Goal: Task Accomplishment & Management: Manage account settings

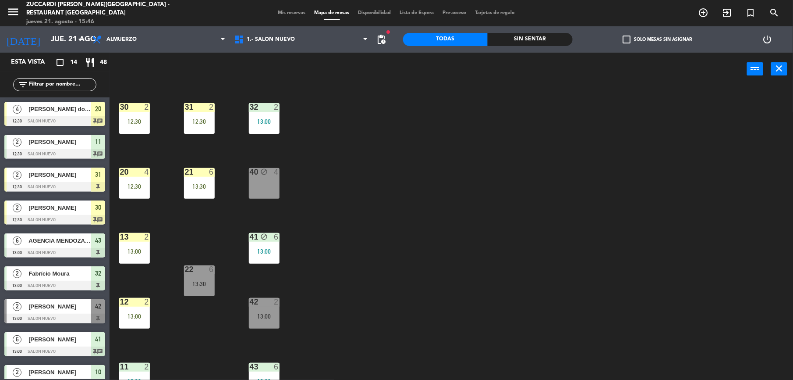
click at [13, 16] on icon "menu" at bounding box center [13, 11] width 13 height 13
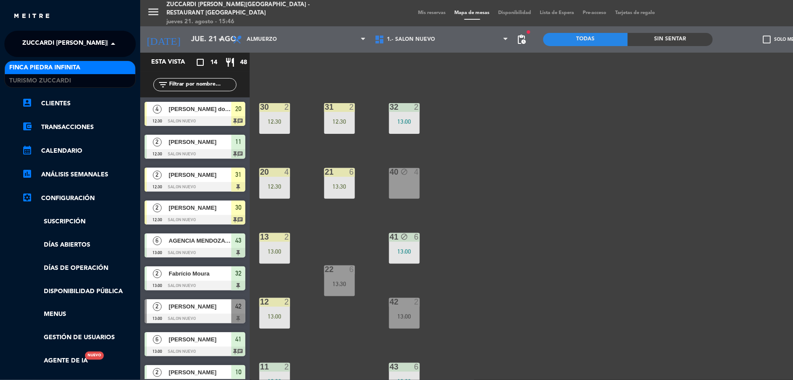
click at [44, 35] on span "Zuccardi [PERSON_NAME][GEOGRAPHIC_DATA] - Restaurant [GEOGRAPHIC_DATA]" at bounding box center [152, 44] width 261 height 18
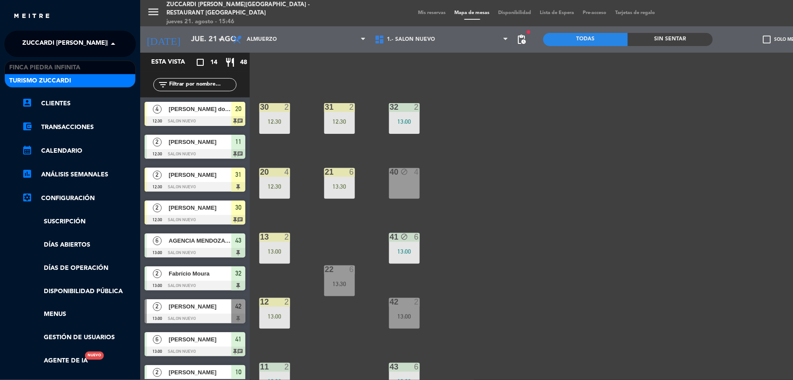
click at [53, 83] on span "Turismo Zuccardi" at bounding box center [40, 81] width 62 height 10
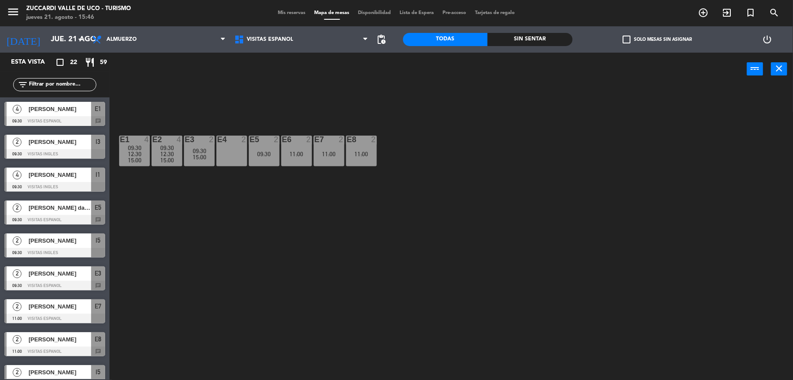
drag, startPoint x: 287, startPoint y: 21, endPoint x: 293, endPoint y: 7, distance: 14.9
click at [287, 18] on div "menu Zuccardi [PERSON_NAME] de Uco - Turismo [DATE] 21. agosto - 15:46 Mis rese…" at bounding box center [396, 13] width 793 height 26
click at [294, 6] on div "menu Zuccardi [PERSON_NAME] de Uco - Turismo [DATE] 21. agosto - 15:46 Mis rese…" at bounding box center [396, 13] width 793 height 26
click at [294, 9] on div "Mis reservas Mapa de mesas Disponibilidad Lista de Espera Pre-acceso Tarjetas d…" at bounding box center [397, 13] width 246 height 8
click at [288, 15] on span "Mis reservas" at bounding box center [292, 13] width 36 height 5
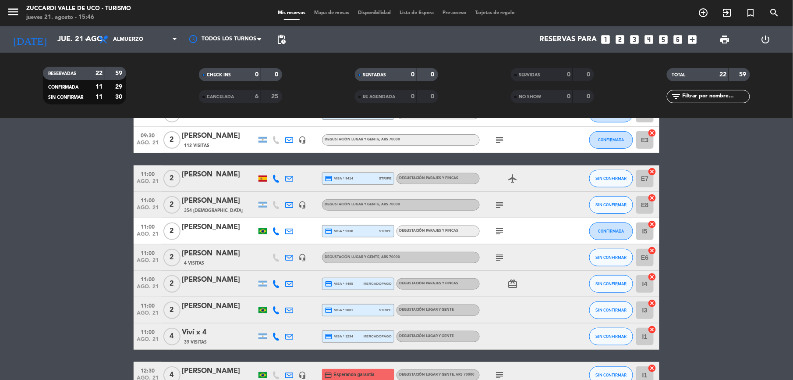
scroll to position [175, 0]
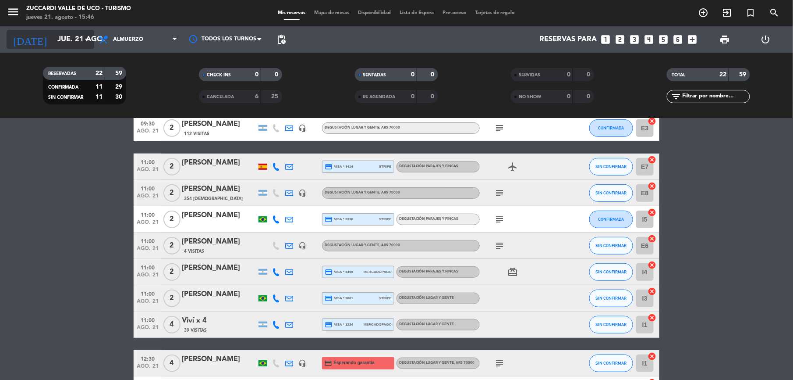
click at [67, 39] on input "jue. 21 ago." at bounding box center [100, 39] width 94 height 17
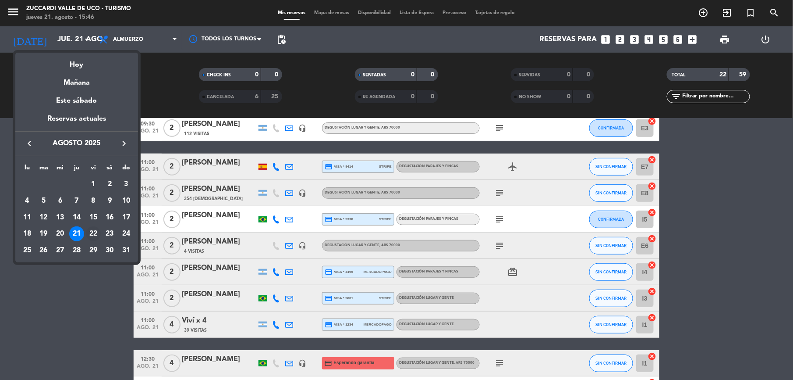
click at [92, 232] on div "22" at bounding box center [93, 233] width 15 height 15
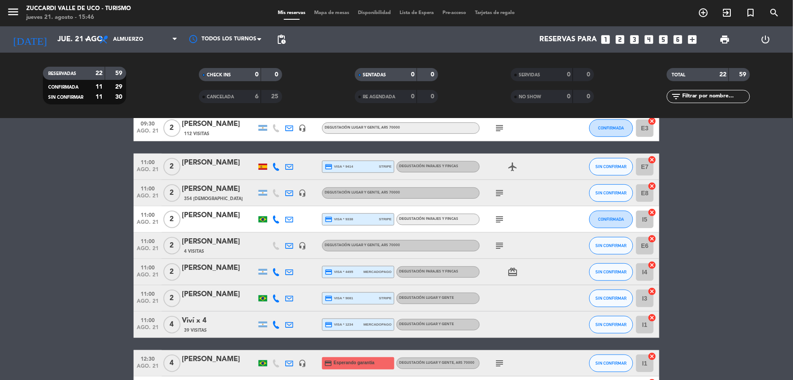
type input "vie. 22 ago."
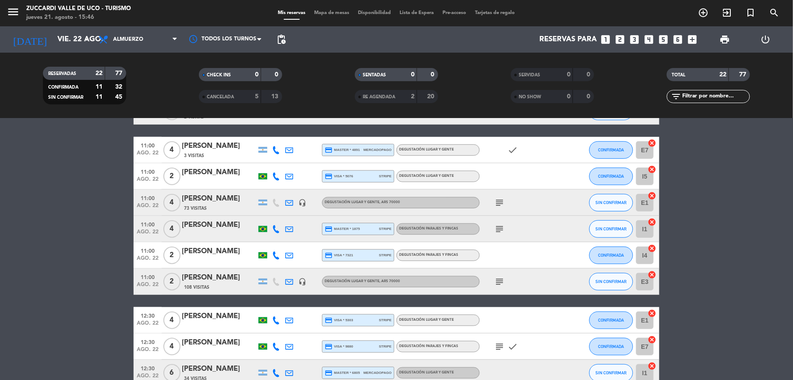
scroll to position [292, 0]
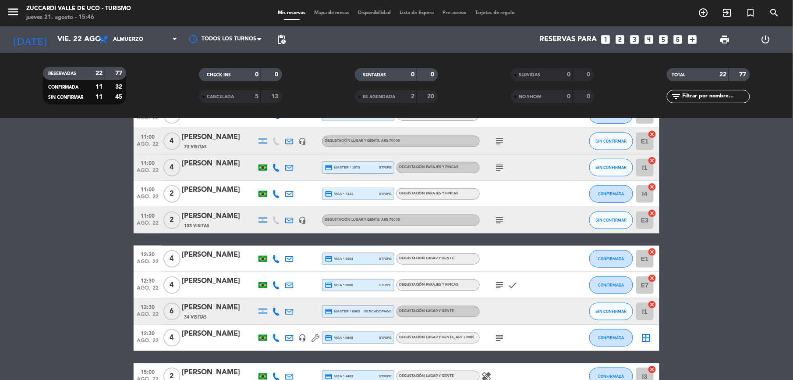
click at [606, 39] on icon "looks_one" at bounding box center [605, 39] width 11 height 11
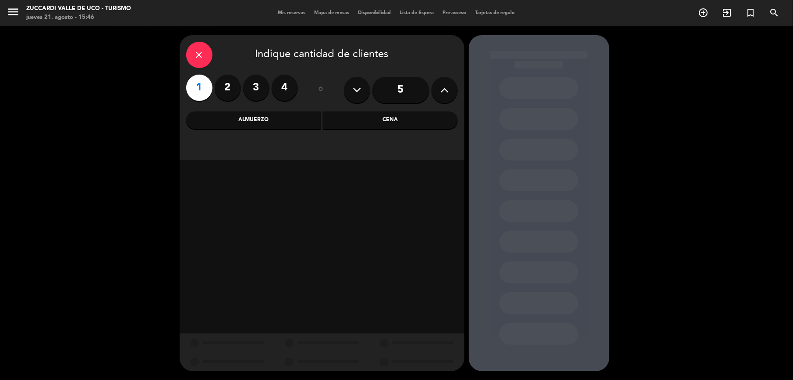
drag, startPoint x: 269, startPoint y: 118, endPoint x: 331, endPoint y: 130, distance: 63.3
click at [270, 118] on div "Almuerzo" at bounding box center [253, 120] width 135 height 18
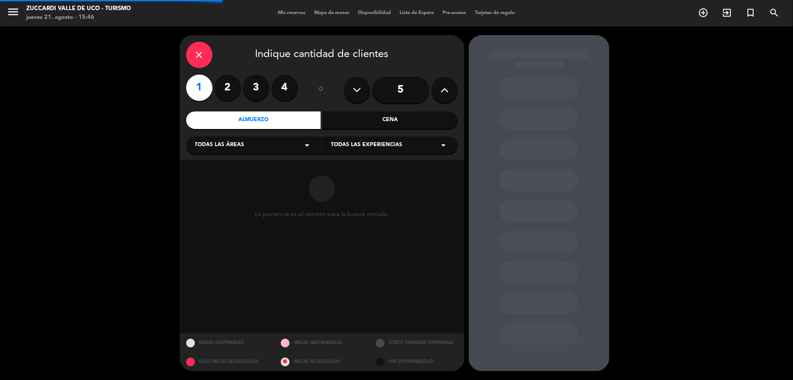
click at [372, 142] on span "Todas las experiencias" at bounding box center [366, 145] width 71 height 9
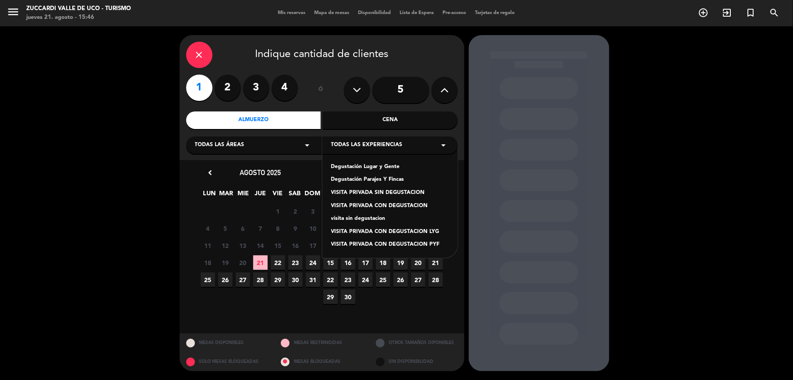
click at [370, 179] on div "Degustación Parajes Y Fincas" at bounding box center [390, 179] width 118 height 9
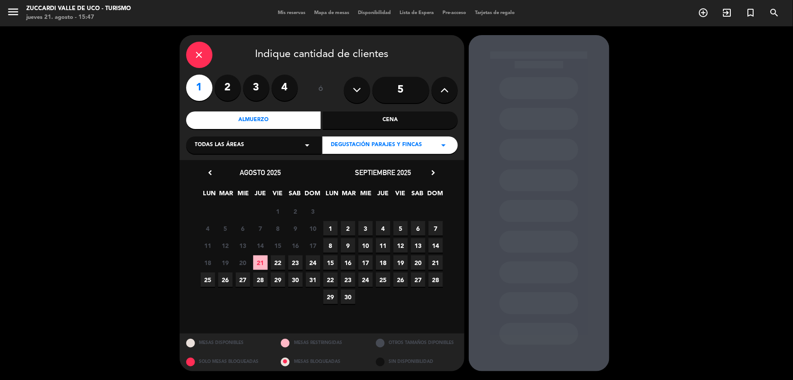
click at [279, 262] on span "22" at bounding box center [278, 262] width 14 height 14
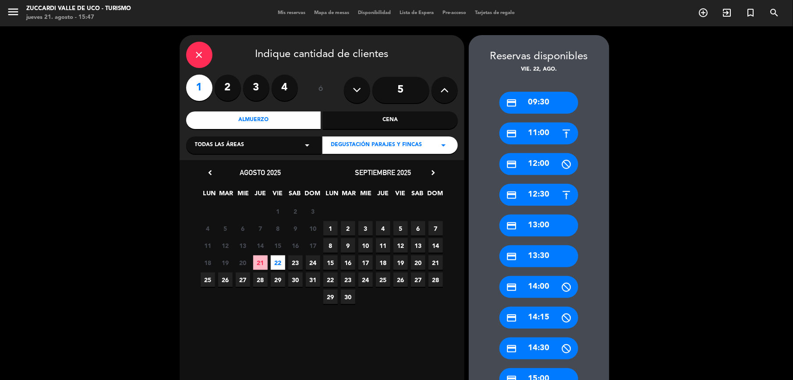
click at [539, 198] on div "credit_card 12:30" at bounding box center [539, 195] width 79 height 22
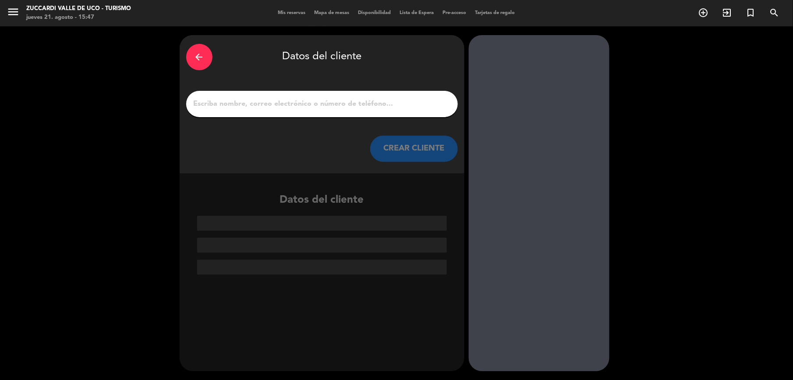
click at [234, 104] on input "1" at bounding box center [322, 104] width 259 height 12
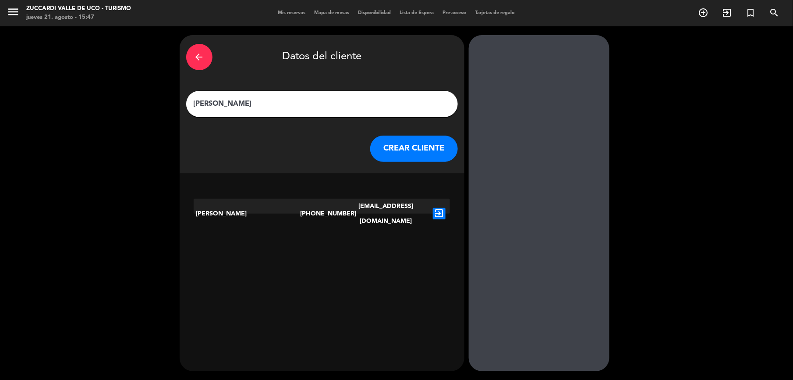
type input "[PERSON_NAME]"
click at [394, 144] on button "CREAR CLIENTE" at bounding box center [414, 148] width 88 height 26
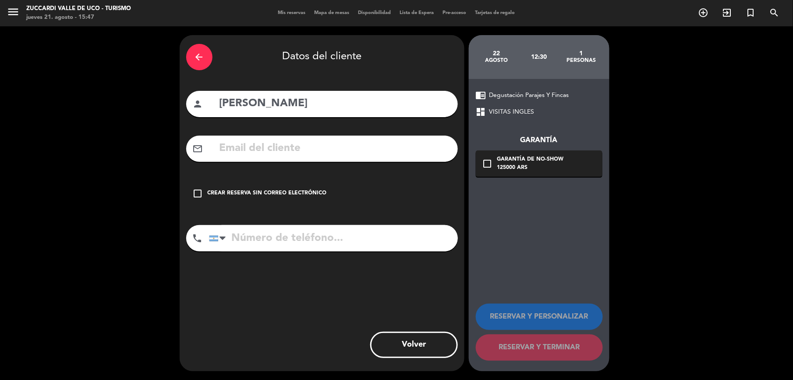
click at [196, 190] on icon "check_box_outline_blank" at bounding box center [198, 193] width 11 height 11
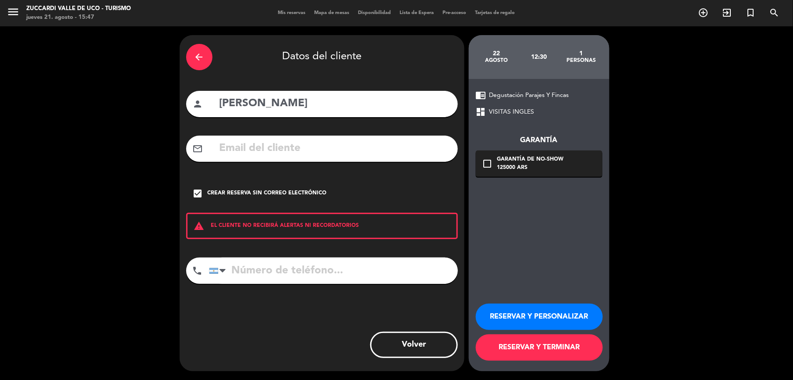
click at [515, 309] on button "RESERVAR Y PERSONALIZAR" at bounding box center [539, 316] width 127 height 26
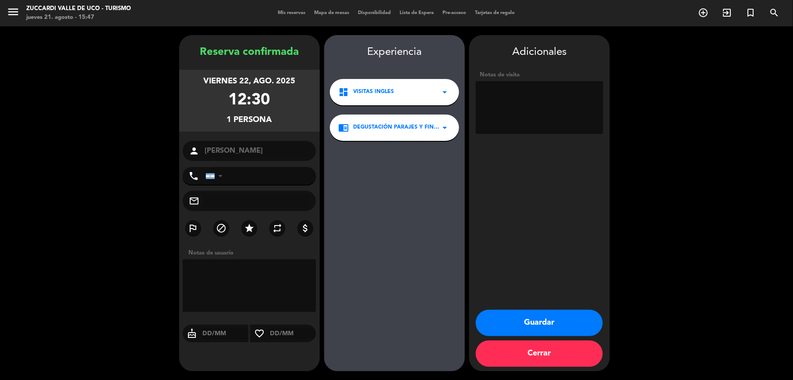
click at [502, 94] on textarea at bounding box center [540, 107] width 128 height 53
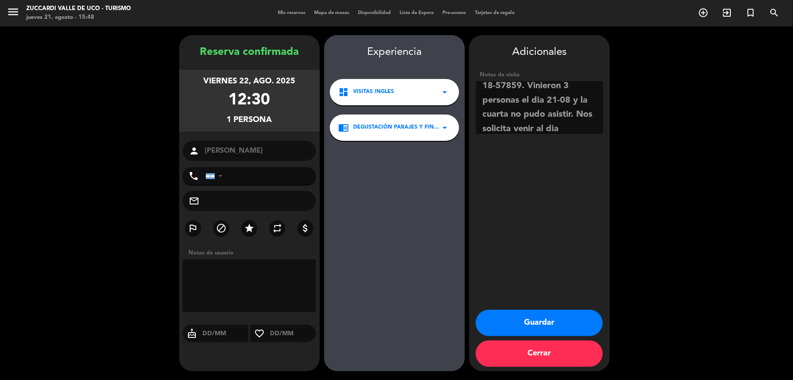
scroll to position [35, 0]
type textarea "PAGADO Y FACTURADO 18-57859. Vinieron 3 personas el dia 21-08 y la cuarta no pu…"
click at [523, 315] on button "Guardar" at bounding box center [539, 322] width 127 height 26
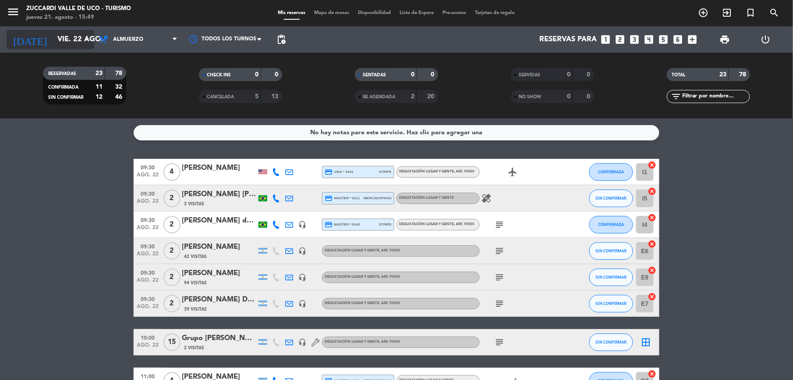
click at [64, 39] on input "vie. 22 ago." at bounding box center [100, 39] width 94 height 17
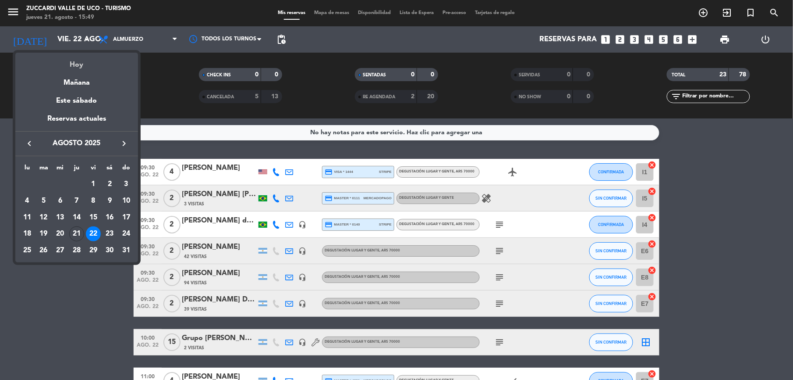
click at [76, 65] on div "Hoy" at bounding box center [76, 62] width 123 height 18
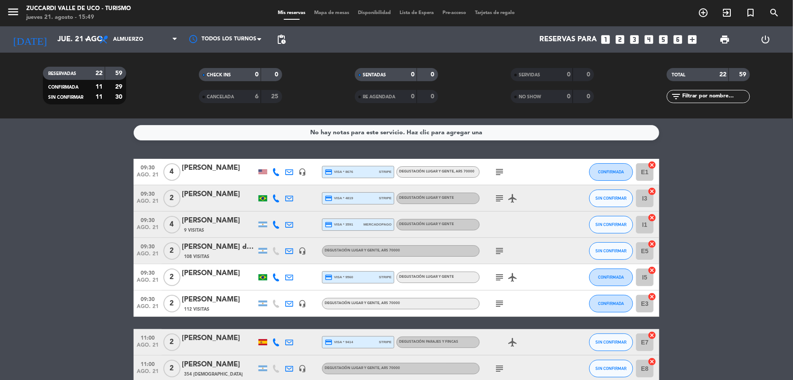
click at [277, 197] on icon at bounding box center [276, 198] width 8 height 8
click at [271, 186] on span "Copiar" at bounding box center [268, 182] width 18 height 9
click at [287, 198] on icon at bounding box center [289, 198] width 8 height 8
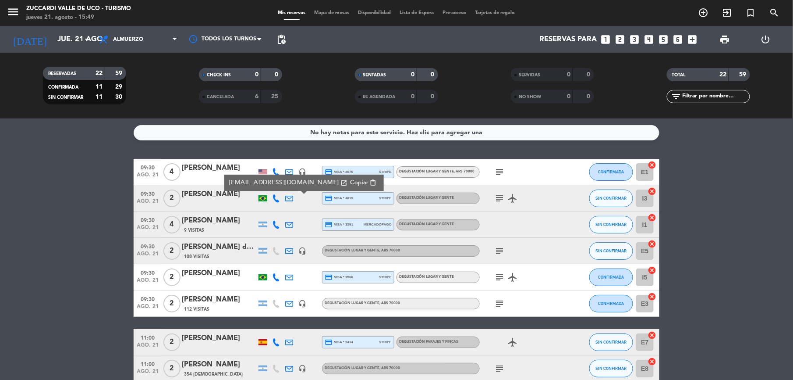
click at [348, 177] on button "Copiar content_paste" at bounding box center [364, 182] width 32 height 10
click at [7, 7] on icon "menu" at bounding box center [13, 11] width 13 height 13
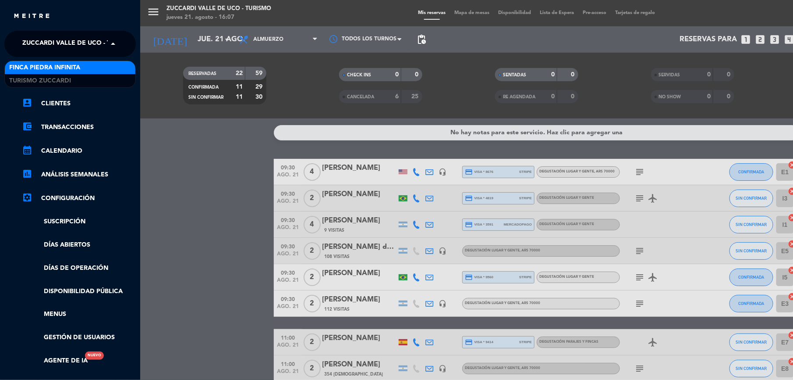
click at [47, 37] on span "Zuccardi Valle de Uco - Turismo" at bounding box center [78, 44] width 113 height 18
click at [48, 70] on span "Finca Piedra Infinita" at bounding box center [44, 68] width 71 height 10
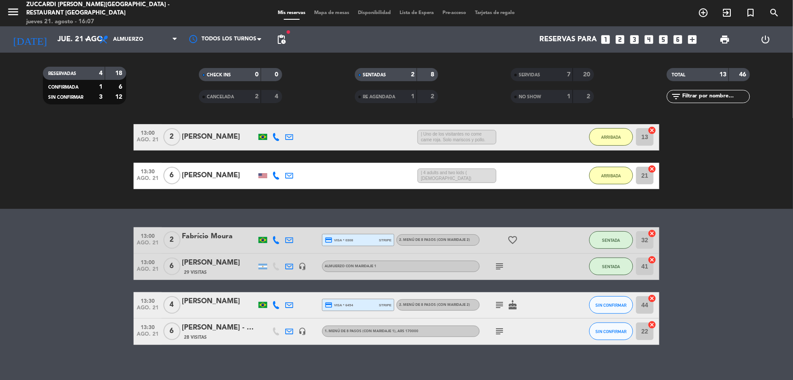
scroll to position [83, 0]
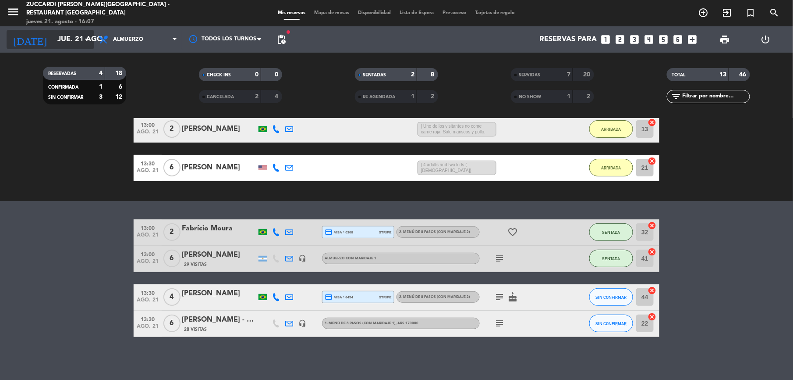
click at [53, 38] on input "jue. 21 ago." at bounding box center [100, 39] width 94 height 17
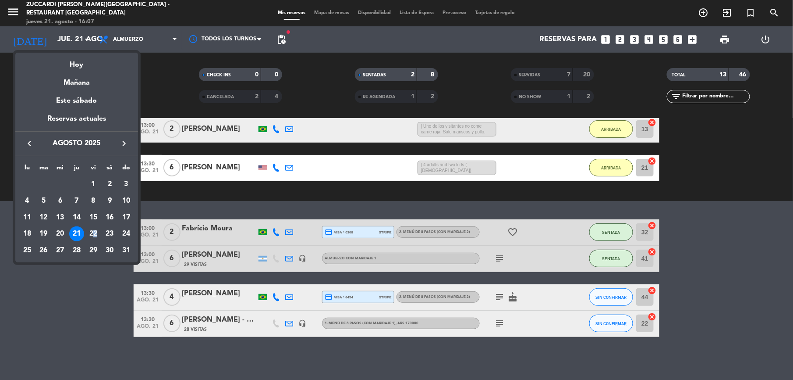
click at [96, 238] on div "22" at bounding box center [93, 233] width 15 height 15
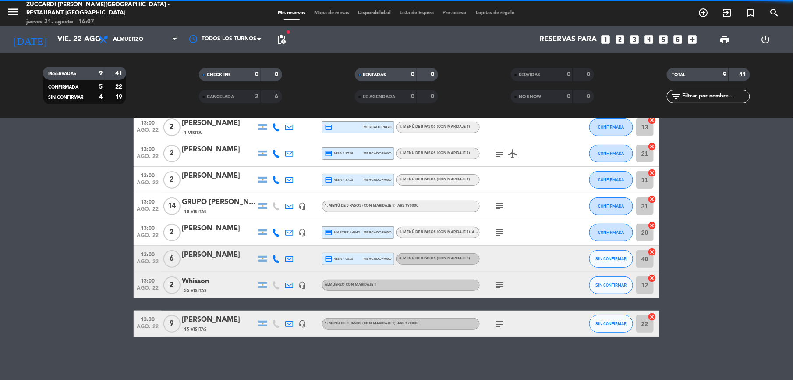
scroll to position [0, 0]
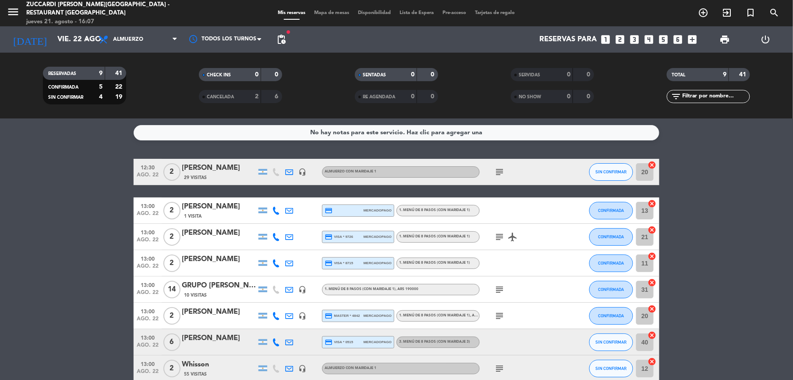
click at [277, 207] on icon at bounding box center [276, 210] width 8 height 8
click at [273, 195] on span "Copiar" at bounding box center [269, 195] width 18 height 9
click at [280, 234] on icon at bounding box center [276, 237] width 8 height 8
click at [267, 223] on span "Copiar" at bounding box center [268, 221] width 18 height 9
click at [277, 262] on icon at bounding box center [276, 263] width 8 height 8
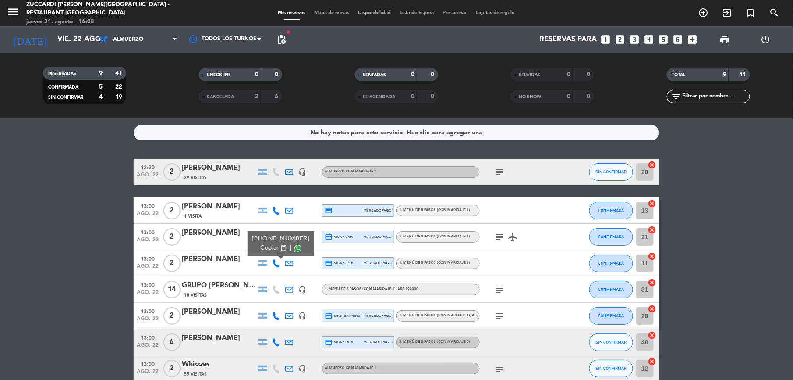
click at [265, 248] on span "Copiar" at bounding box center [269, 247] width 18 height 9
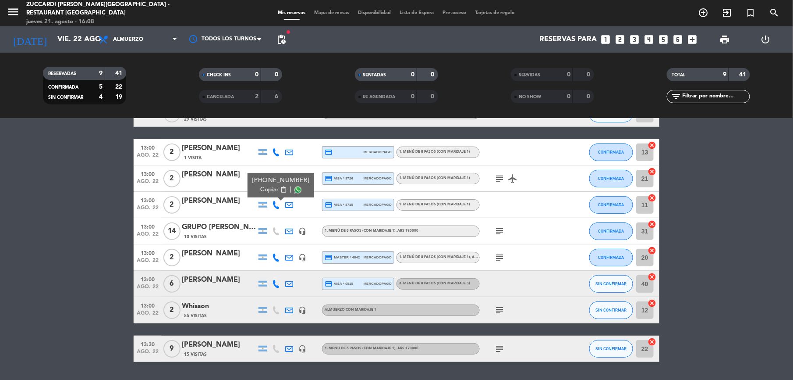
click at [274, 281] on icon at bounding box center [276, 284] width 8 height 8
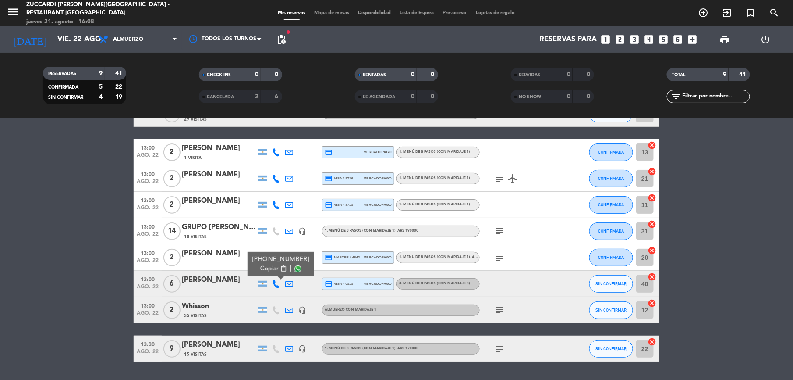
click at [265, 269] on span "Copiar" at bounding box center [269, 268] width 18 height 9
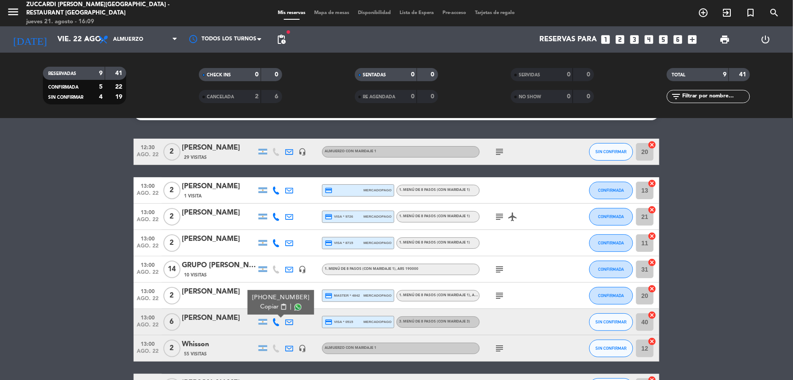
scroll to position [0, 0]
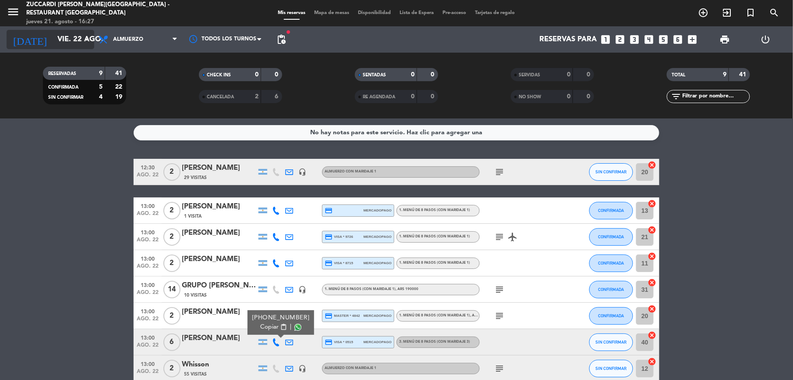
click at [64, 31] on input "vie. 22 ago." at bounding box center [100, 39] width 94 height 17
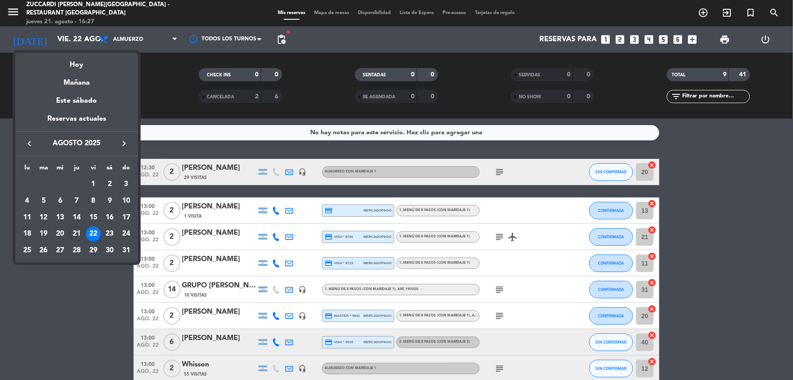
click at [124, 146] on icon "keyboard_arrow_right" at bounding box center [124, 143] width 11 height 11
click at [109, 209] on td "6" at bounding box center [110, 200] width 17 height 17
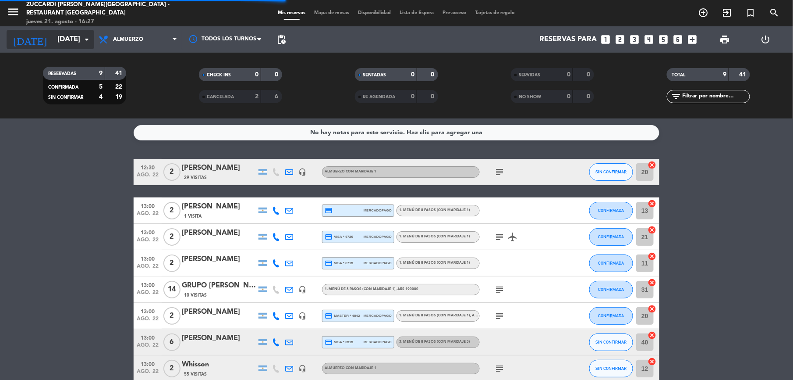
click at [79, 41] on input "[DATE]" at bounding box center [100, 39] width 94 height 17
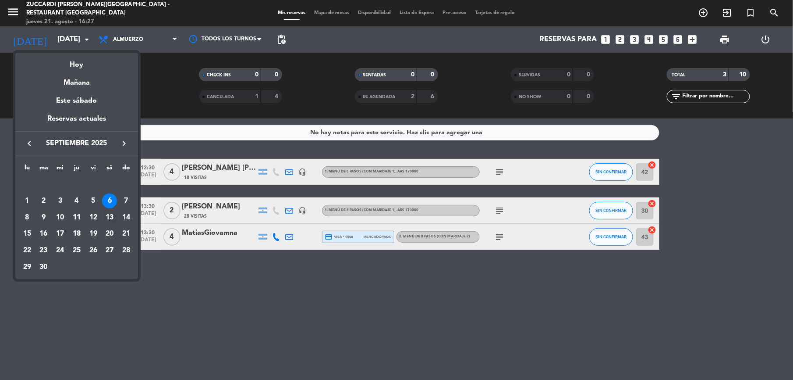
click at [108, 220] on div "13" at bounding box center [109, 217] width 15 height 15
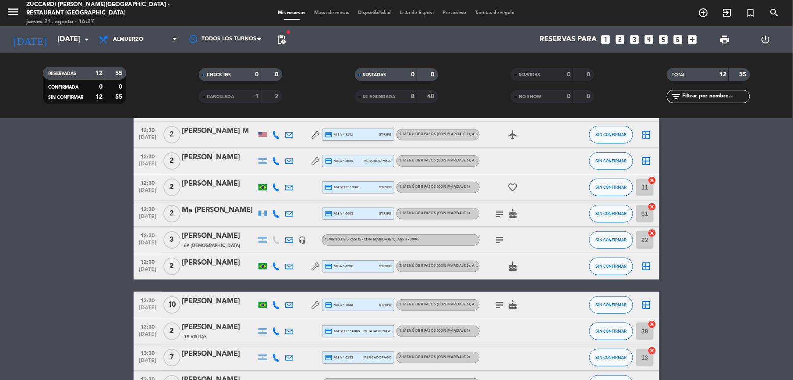
scroll to position [117, 0]
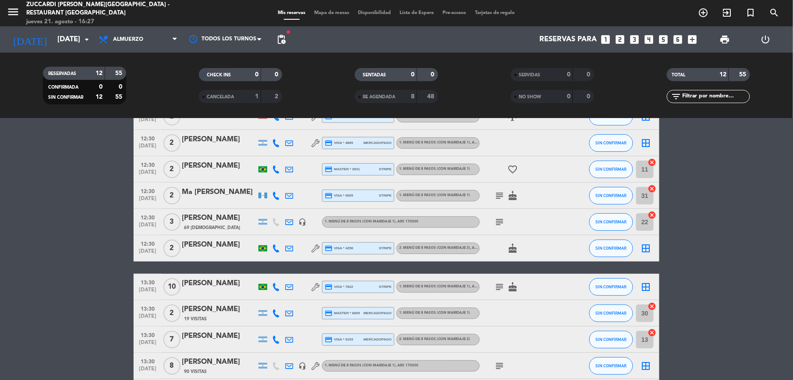
click at [207, 287] on div "[PERSON_NAME]" at bounding box center [219, 282] width 75 height 11
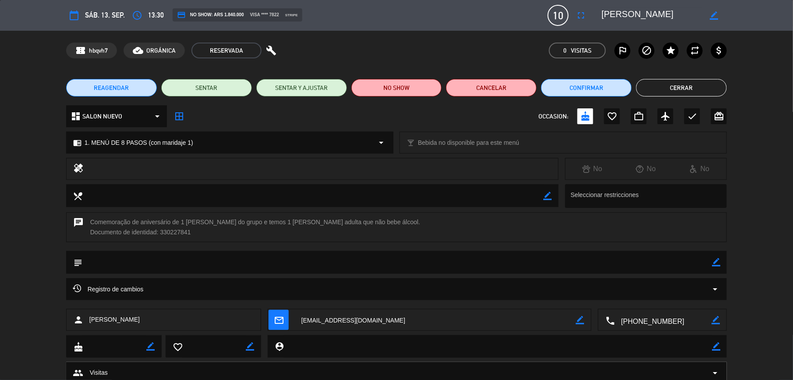
click at [139, 149] on div "chrome_reader_mode 1. MENÚ DE 8 PASOS (con maridaje 1) arrow_drop_down" at bounding box center [230, 142] width 327 height 21
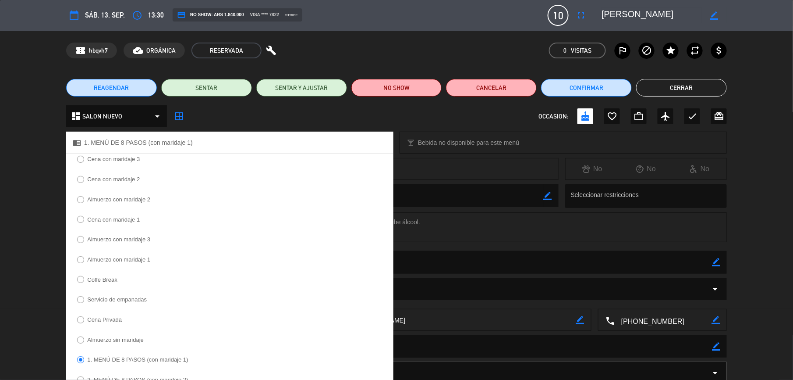
click at [134, 181] on label "Cena con maridaje 2" at bounding box center [113, 179] width 53 height 6
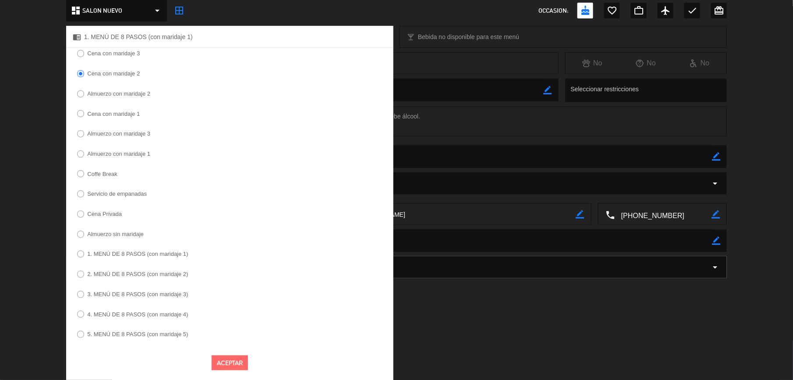
scroll to position [110, 0]
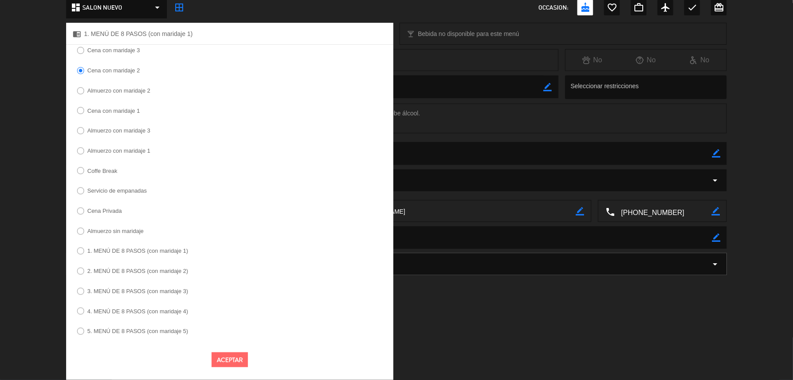
click at [239, 358] on button "Aceptar" at bounding box center [230, 359] width 36 height 15
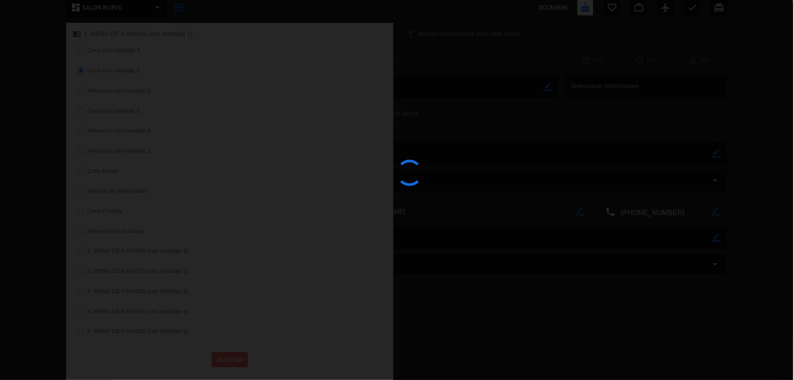
scroll to position [30, 0]
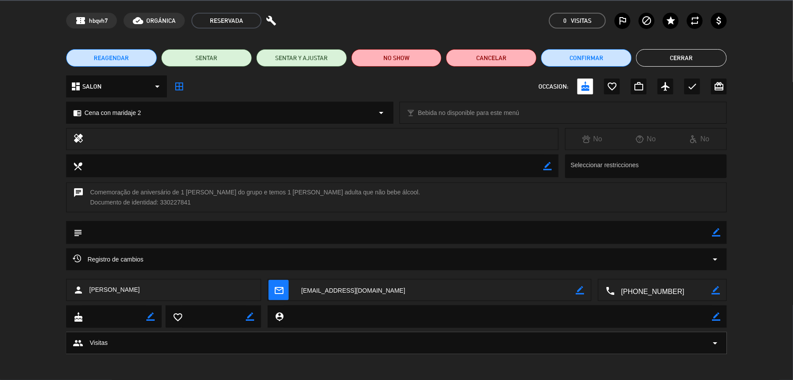
drag, startPoint x: 710, startPoint y: 53, endPoint x: 704, endPoint y: 56, distance: 7.3
click at [707, 54] on button "Cerrar" at bounding box center [681, 58] width 91 height 18
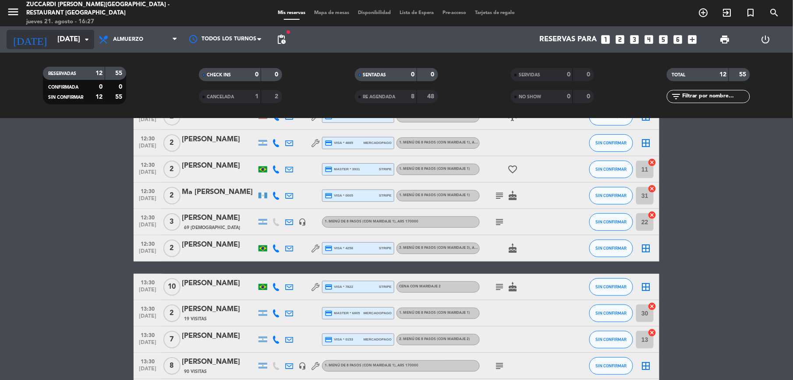
click at [59, 41] on input "[DATE]" at bounding box center [100, 39] width 94 height 17
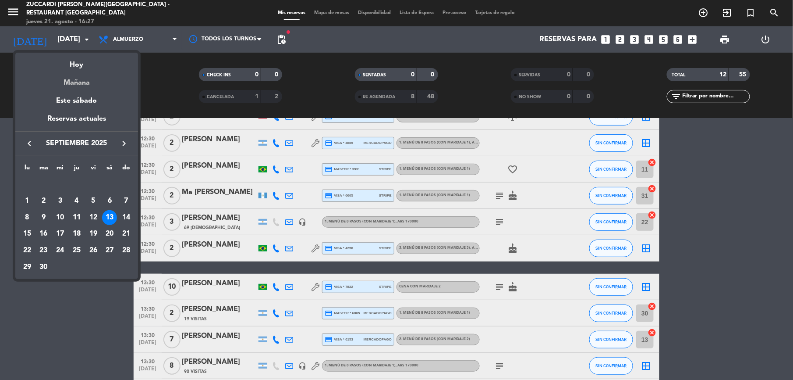
click at [73, 86] on div "Mañana" at bounding box center [76, 80] width 123 height 18
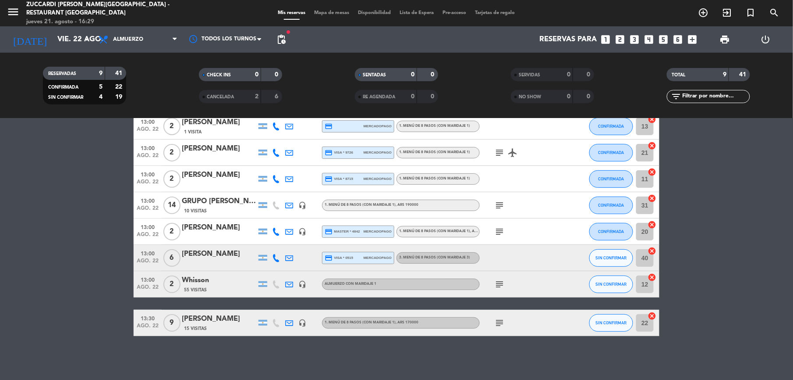
scroll to position [81, 0]
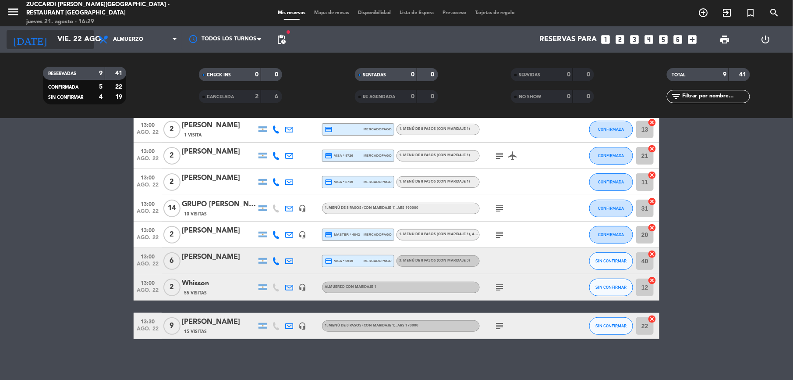
click at [55, 43] on input "vie. 22 ago." at bounding box center [100, 39] width 94 height 17
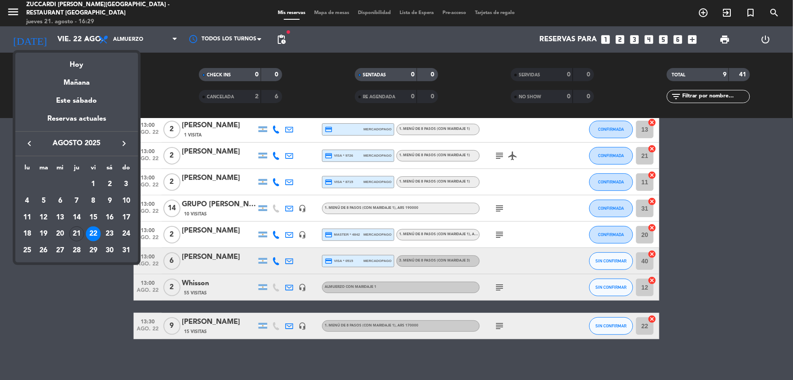
click at [124, 146] on icon "keyboard_arrow_right" at bounding box center [124, 143] width 11 height 11
click at [127, 238] on div "21" at bounding box center [126, 233] width 15 height 15
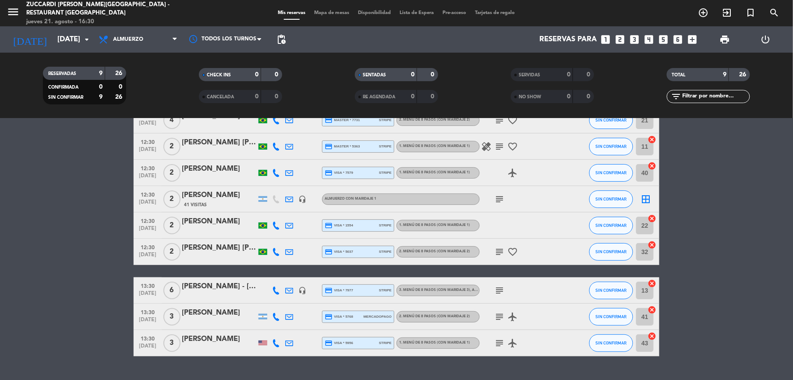
scroll to position [71, 0]
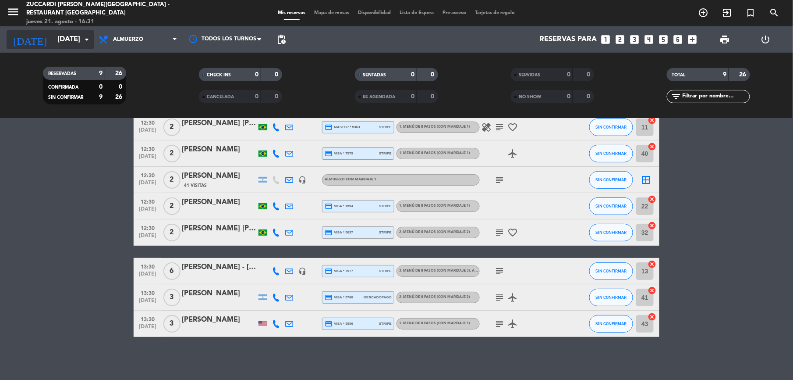
click at [53, 48] on input "[DATE]" at bounding box center [100, 39] width 94 height 17
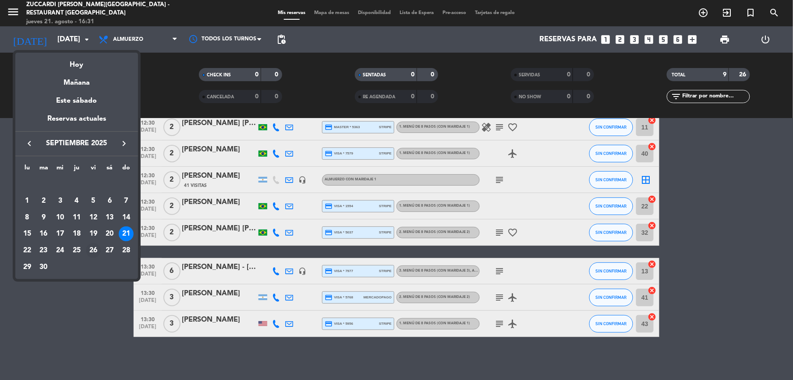
click at [88, 251] on div "26" at bounding box center [93, 250] width 15 height 15
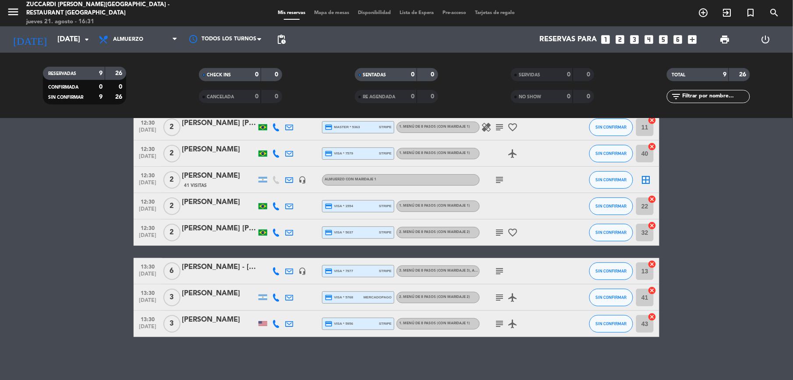
type input "[DATE]"
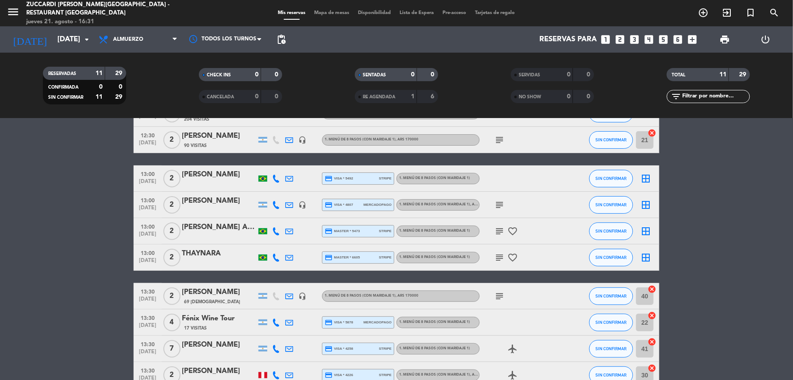
scroll to position [117, 0]
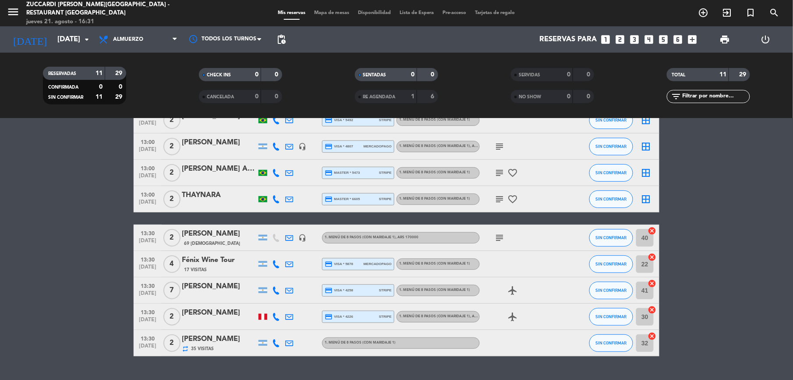
click at [224, 263] on div "Fénix Wine Tour" at bounding box center [219, 259] width 75 height 11
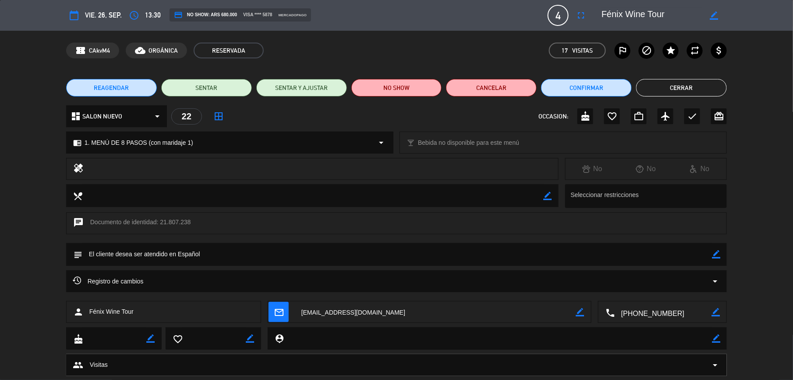
click at [714, 258] on icon "border_color" at bounding box center [716, 254] width 8 height 8
click at [691, 15] on textarea at bounding box center [652, 15] width 100 height 16
drag, startPoint x: 679, startPoint y: 12, endPoint x: 542, endPoint y: 4, distance: 137.4
click at [542, 5] on div "calendar_today vie. 26, sep. access_time 13:30 credit_card NO SHOW: ARS 680.000…" at bounding box center [396, 15] width 661 height 21
click at [128, 252] on textarea at bounding box center [397, 254] width 630 height 22
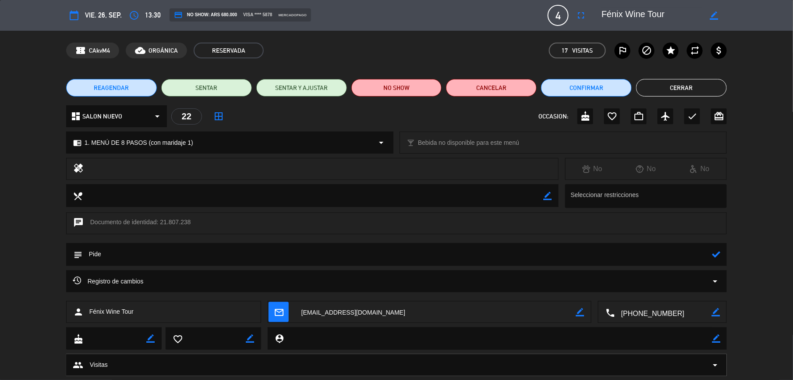
paste textarea "Fénix Wine Tour"
type textarea "Pide Fénix Wine Tour"
click at [714, 256] on icon at bounding box center [716, 254] width 8 height 8
click at [716, 16] on icon "border_color" at bounding box center [714, 15] width 8 height 8
paste textarea "[PERSON_NAME]"
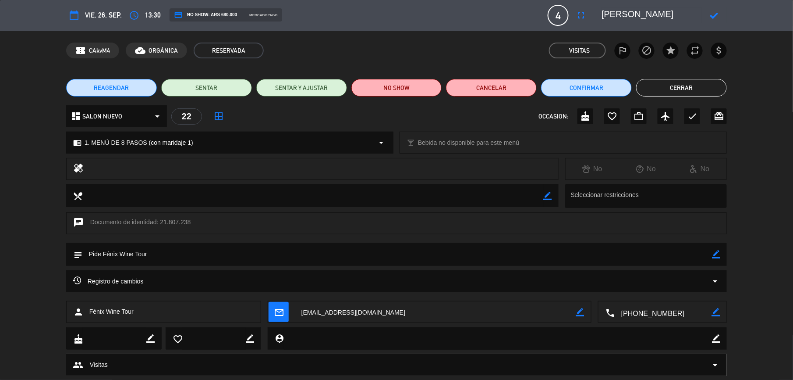
type textarea "[PERSON_NAME]"
click at [711, 18] on icon at bounding box center [714, 15] width 8 height 8
click at [678, 85] on button "Cerrar" at bounding box center [681, 88] width 91 height 18
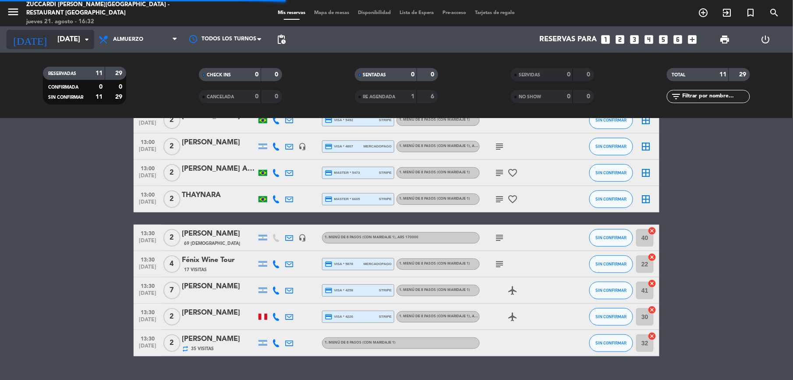
click at [63, 43] on input "[DATE]" at bounding box center [100, 39] width 94 height 17
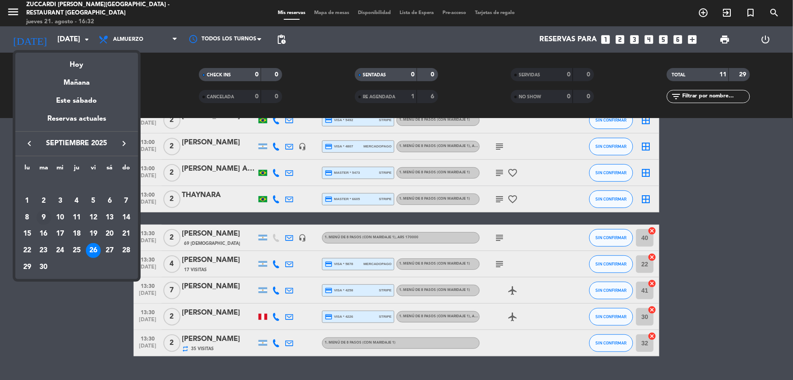
click at [47, 221] on div "9" at bounding box center [43, 217] width 15 height 15
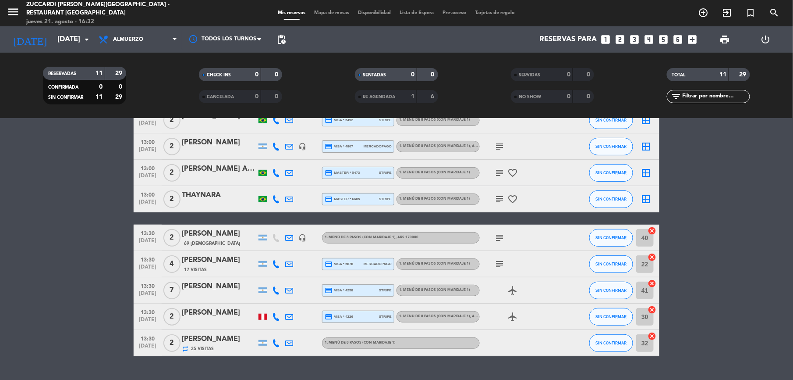
type input "[DATE]"
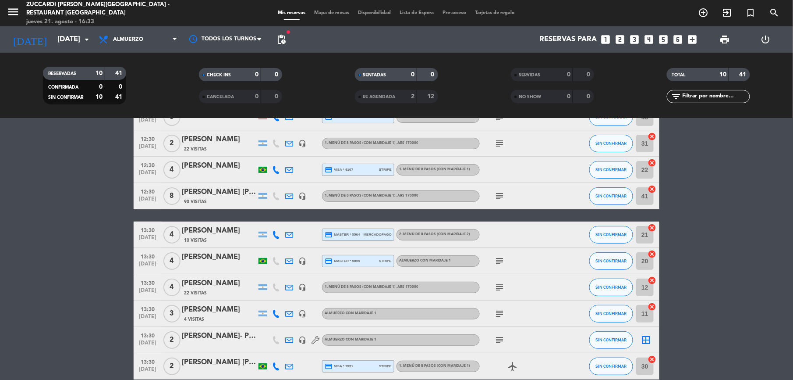
scroll to position [0, 0]
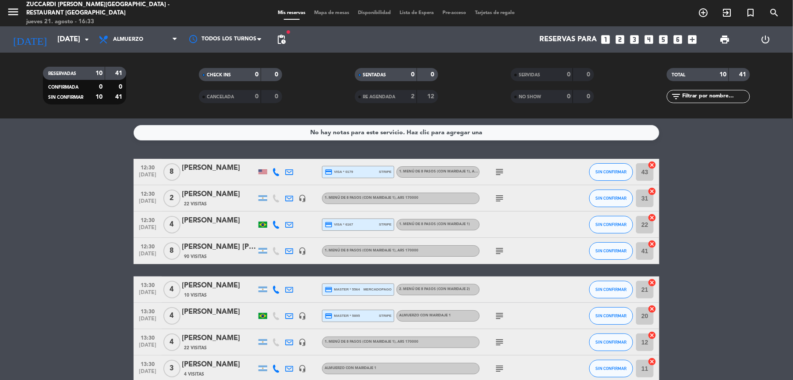
click at [220, 224] on div "[PERSON_NAME]" at bounding box center [219, 220] width 75 height 11
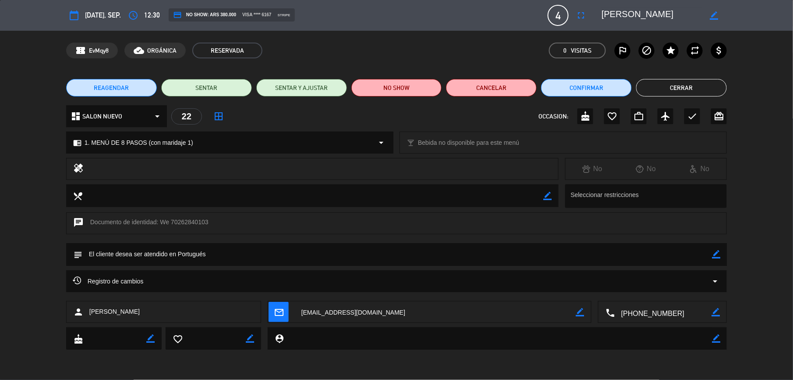
click at [279, 318] on span "mail_outline" at bounding box center [279, 312] width 20 height 20
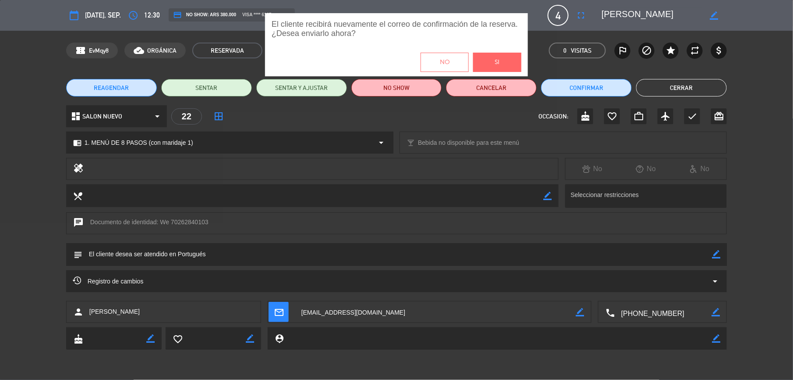
click at [500, 54] on button "Si" at bounding box center [497, 62] width 48 height 19
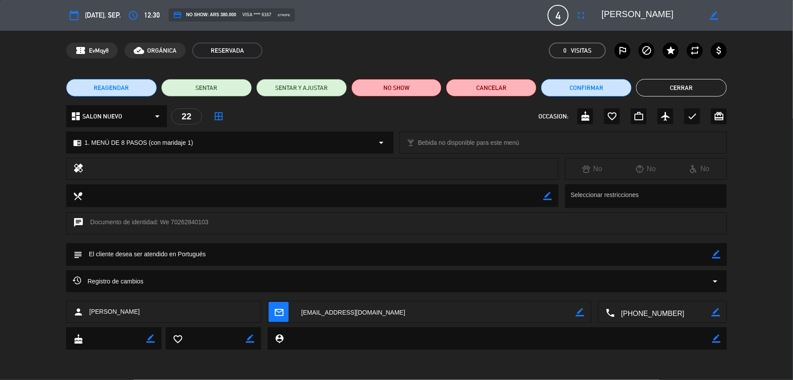
click at [684, 83] on button "Cerrar" at bounding box center [681, 88] width 91 height 18
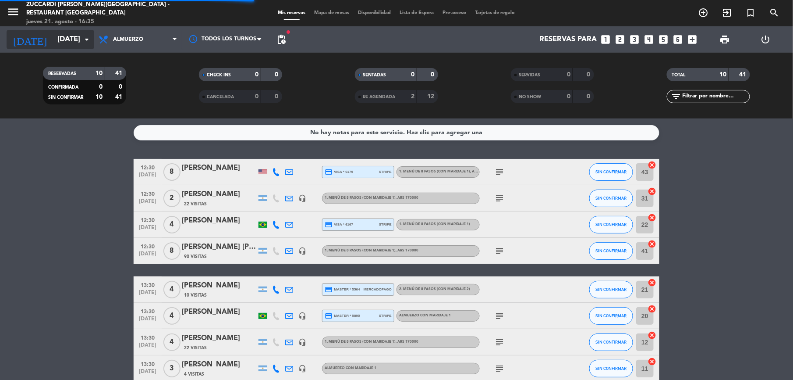
click at [83, 36] on icon "arrow_drop_down" at bounding box center [87, 39] width 11 height 11
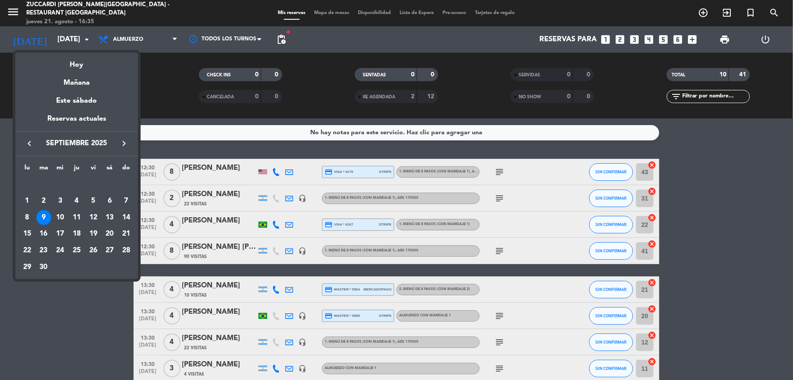
click at [127, 144] on icon "keyboard_arrow_right" at bounding box center [124, 143] width 11 height 11
click at [124, 141] on icon "keyboard_arrow_right" at bounding box center [124, 143] width 11 height 11
click at [108, 185] on div "1" at bounding box center [109, 184] width 15 height 15
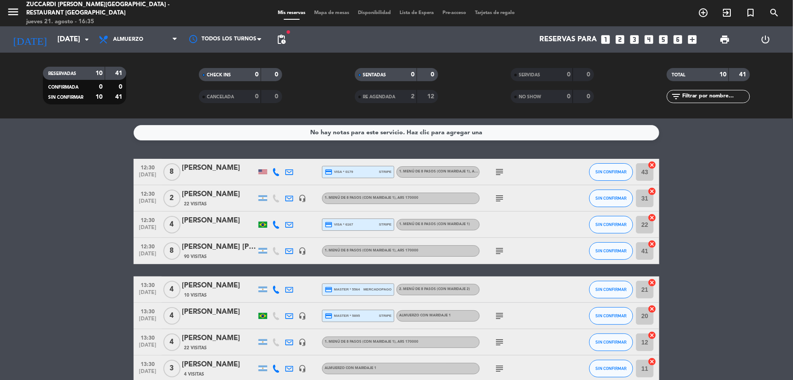
type input "[DATE]"
